Goal: Task Accomplishment & Management: Use online tool/utility

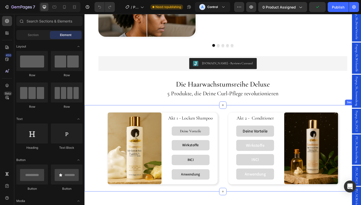
scroll to position [400, 0]
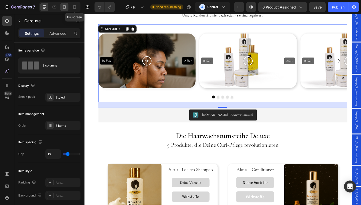
click at [67, 6] on div at bounding box center [64, 7] width 8 height 8
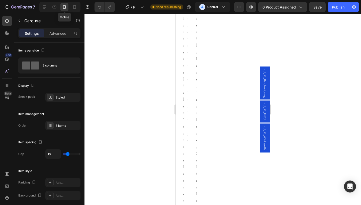
type input "100%"
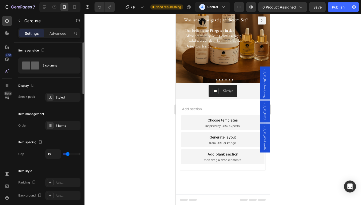
scroll to position [681, 0]
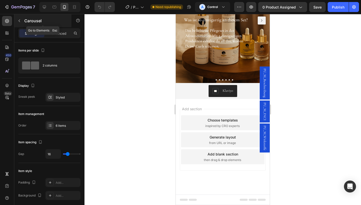
click at [19, 21] on icon "button" at bounding box center [19, 21] width 4 height 4
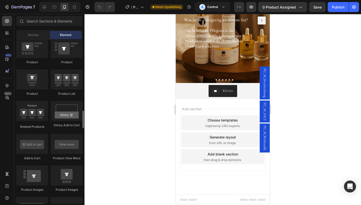
scroll to position [651, 0]
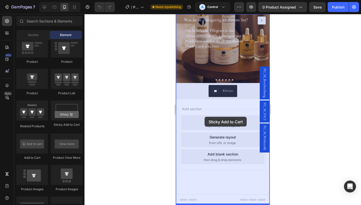
drag, startPoint x: 249, startPoint y: 125, endPoint x: 204, endPoint y: 116, distance: 45.2
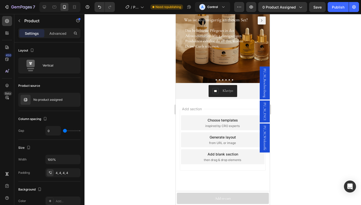
drag, startPoint x: 182, startPoint y: 188, endPoint x: 334, endPoint y: 184, distance: 152.1
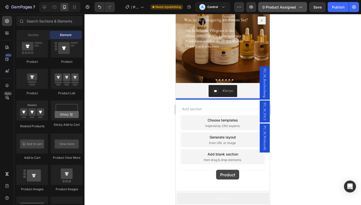
drag, startPoint x: 40, startPoint y: 156, endPoint x: 294, endPoint y: 7, distance: 294.2
click at [294, 7] on span "0 product assigned" at bounding box center [278, 7] width 33 height 5
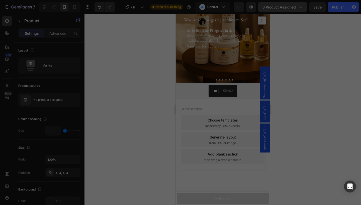
scroll to position [664, 0]
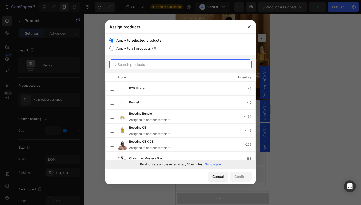
click at [153, 64] on input "text" at bounding box center [180, 65] width 142 height 10
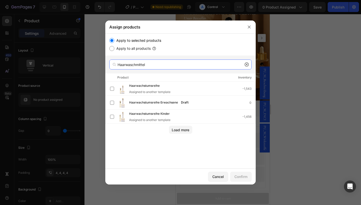
type input "Haarwaschmittel"
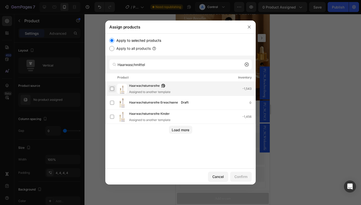
drag, startPoint x: 153, startPoint y: 64, endPoint x: 112, endPoint y: 88, distance: 46.9
click at [112, 88] on label at bounding box center [112, 89] width 4 height 4
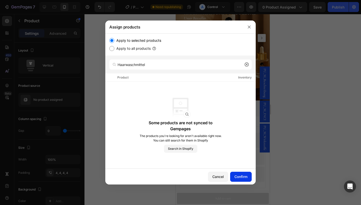
click at [243, 177] on div "Confirm" at bounding box center [240, 176] width 13 height 5
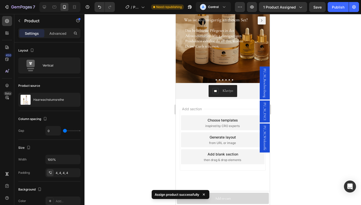
scroll to position [681, 0]
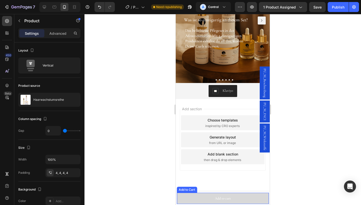
click at [189, 190] on div "Add to Cart" at bounding box center [187, 190] width 18 height 5
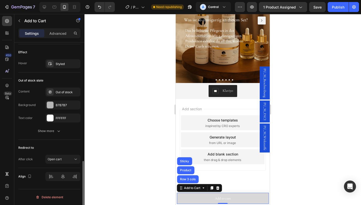
scroll to position [0, 0]
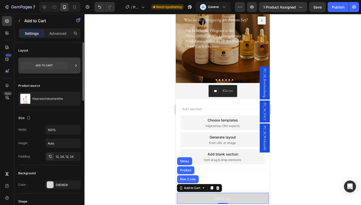
click at [49, 65] on icon at bounding box center [44, 66] width 47 height 8
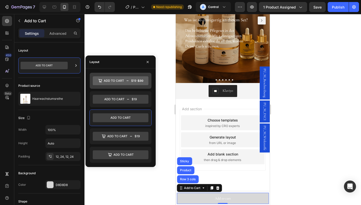
click at [112, 83] on icon at bounding box center [121, 80] width 56 height 9
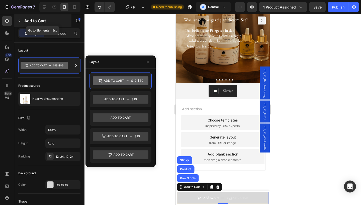
click at [20, 21] on icon "button" at bounding box center [19, 21] width 4 height 4
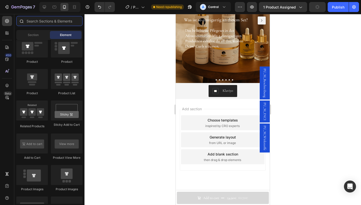
click at [47, 21] on input "text" at bounding box center [49, 21] width 66 height 10
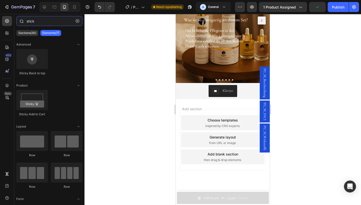
type input "sticky"
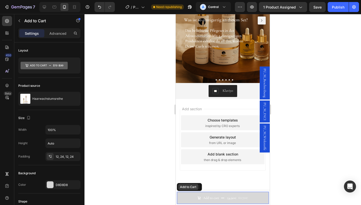
click at [188, 191] on div "Add to Cart" at bounding box center [189, 187] width 25 height 8
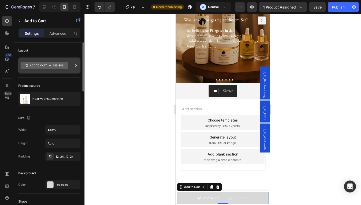
click at [74, 65] on icon at bounding box center [75, 65] width 5 height 5
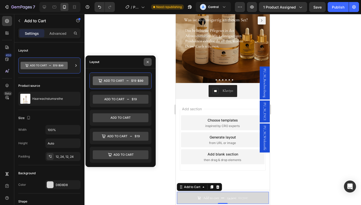
click at [149, 63] on icon "button" at bounding box center [147, 62] width 4 height 4
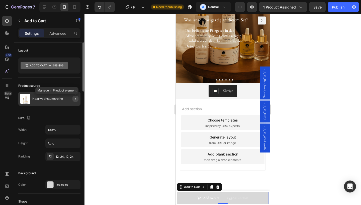
click at [75, 100] on icon "button" at bounding box center [75, 99] width 4 height 4
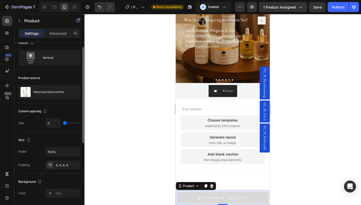
scroll to position [8, 0]
type input "4"
type input "11"
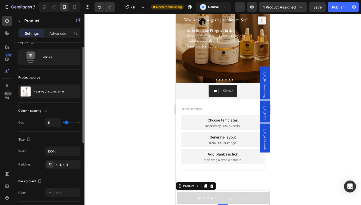
type input "18"
type input "25"
type input "30"
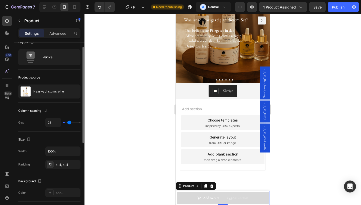
type input "30"
type input "34"
type input "36"
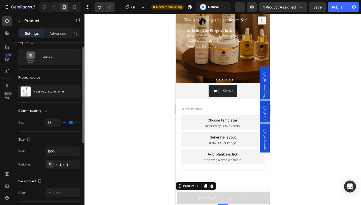
type input "37"
type input "39"
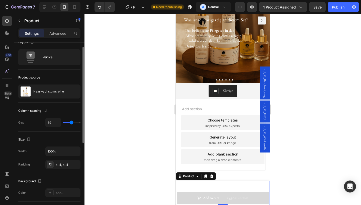
type input "40"
type input "41"
type input "48"
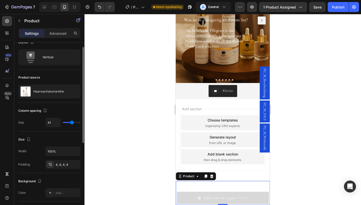
type input "48"
type input "51"
type input "54"
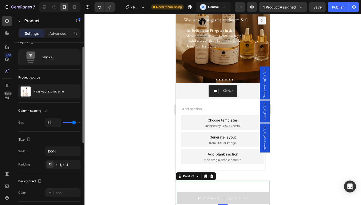
type input "57"
type input "60"
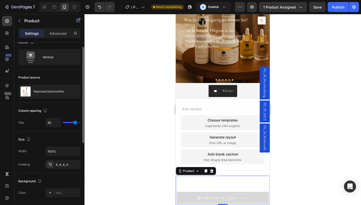
type input "64"
type input "67"
type input "71"
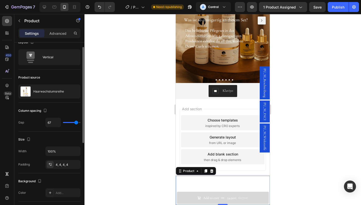
type input "71"
type input "74"
type input "76"
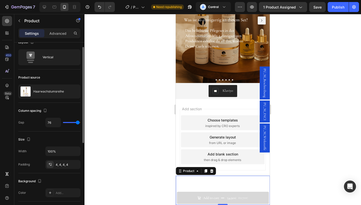
type input "78"
type input "79"
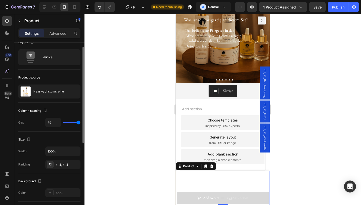
type input "78"
type input "71"
type input "54"
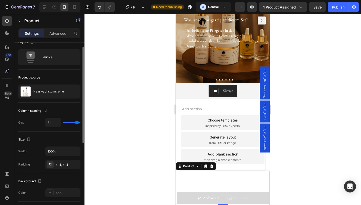
type input "54"
type input "26"
type input "0"
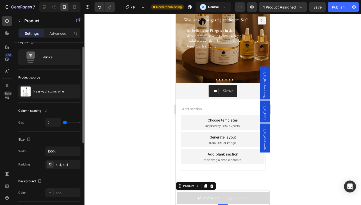
drag, startPoint x: 63, startPoint y: 125, endPoint x: 43, endPoint y: 122, distance: 20.2
click at [43, 122] on div "Gap 0" at bounding box center [49, 123] width 62 height 10
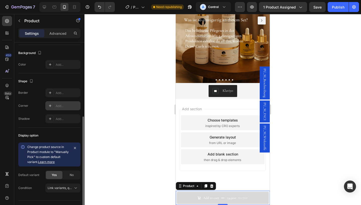
scroll to position [138, 0]
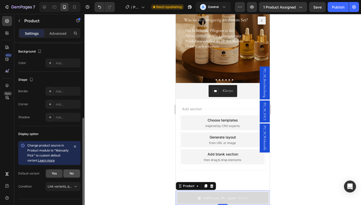
click at [70, 173] on span "No" at bounding box center [72, 174] width 4 height 5
click at [75, 187] on icon at bounding box center [75, 186] width 3 height 1
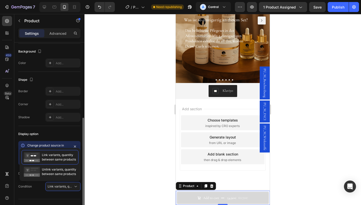
click at [70, 137] on div "Display option" at bounding box center [49, 134] width 62 height 8
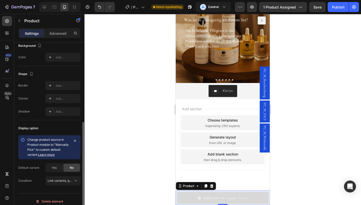
scroll to position [145, 0]
click at [69, 182] on span "Link variants, quantity <br> between same products" at bounding box center [61, 180] width 26 height 5
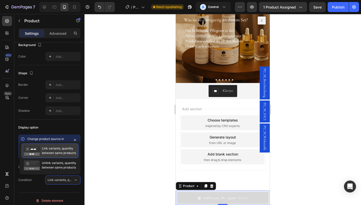
click at [59, 151] on span "Link variants, quantity between same products" at bounding box center [59, 150] width 34 height 9
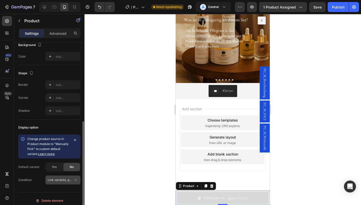
click at [65, 179] on span "Link variants, quantity <br> between same products" at bounding box center [85, 180] width 74 height 4
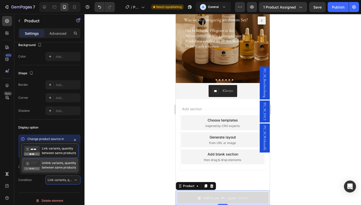
click at [57, 167] on span "Unlink variants, quantity between same products" at bounding box center [59, 165] width 34 height 9
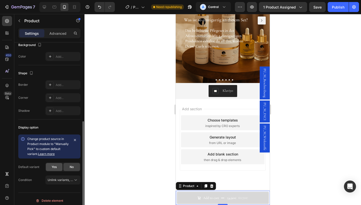
click at [58, 165] on div "Yes" at bounding box center [54, 167] width 17 height 8
click at [74, 168] on div "No" at bounding box center [71, 167] width 17 height 8
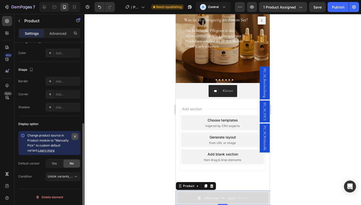
click at [75, 135] on icon "button" at bounding box center [75, 137] width 4 height 4
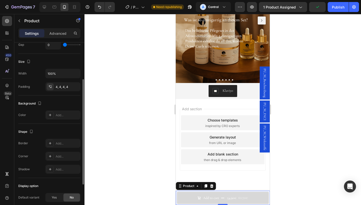
scroll to position [0, 0]
